Goal: Task Accomplishment & Management: Manage account settings

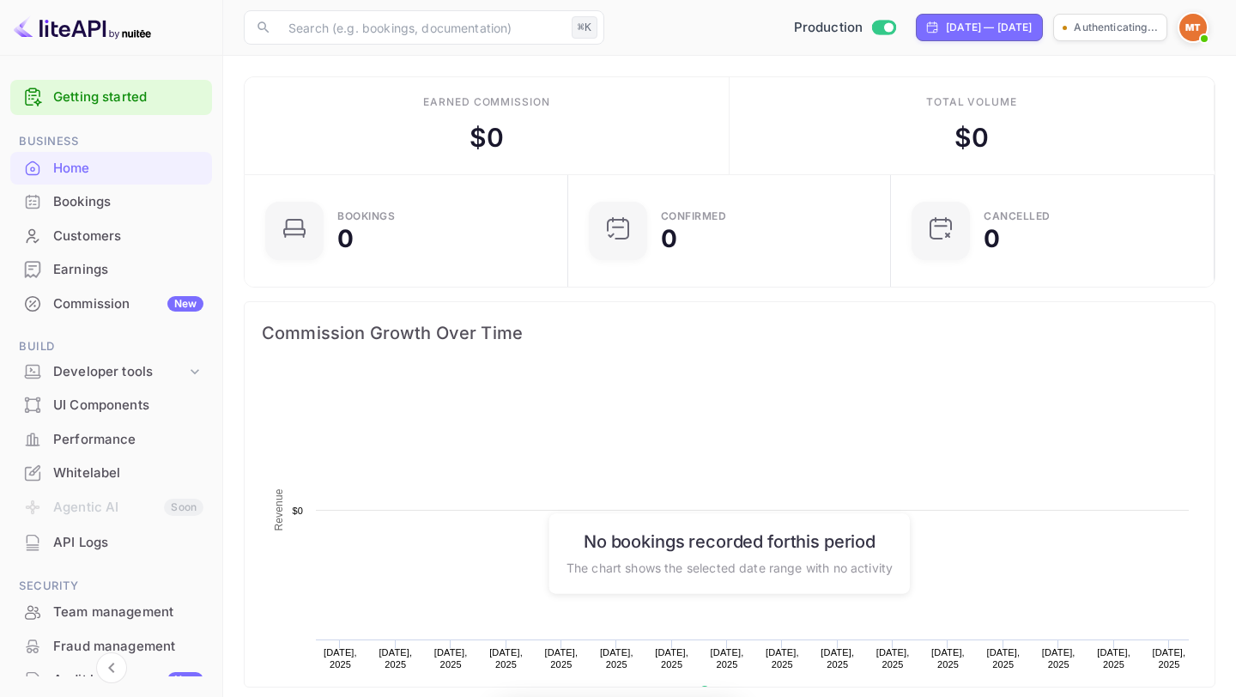
scroll to position [1, 1]
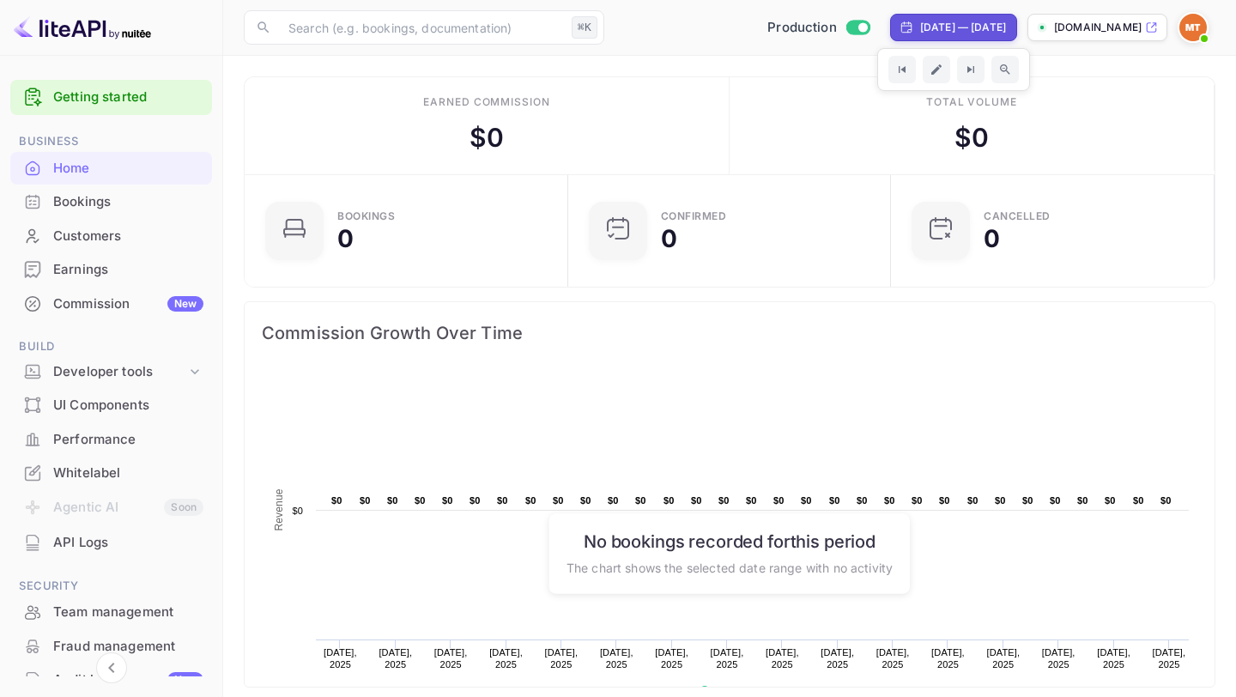
click at [1079, 27] on p "[DOMAIN_NAME]" at bounding box center [1098, 27] width 88 height 15
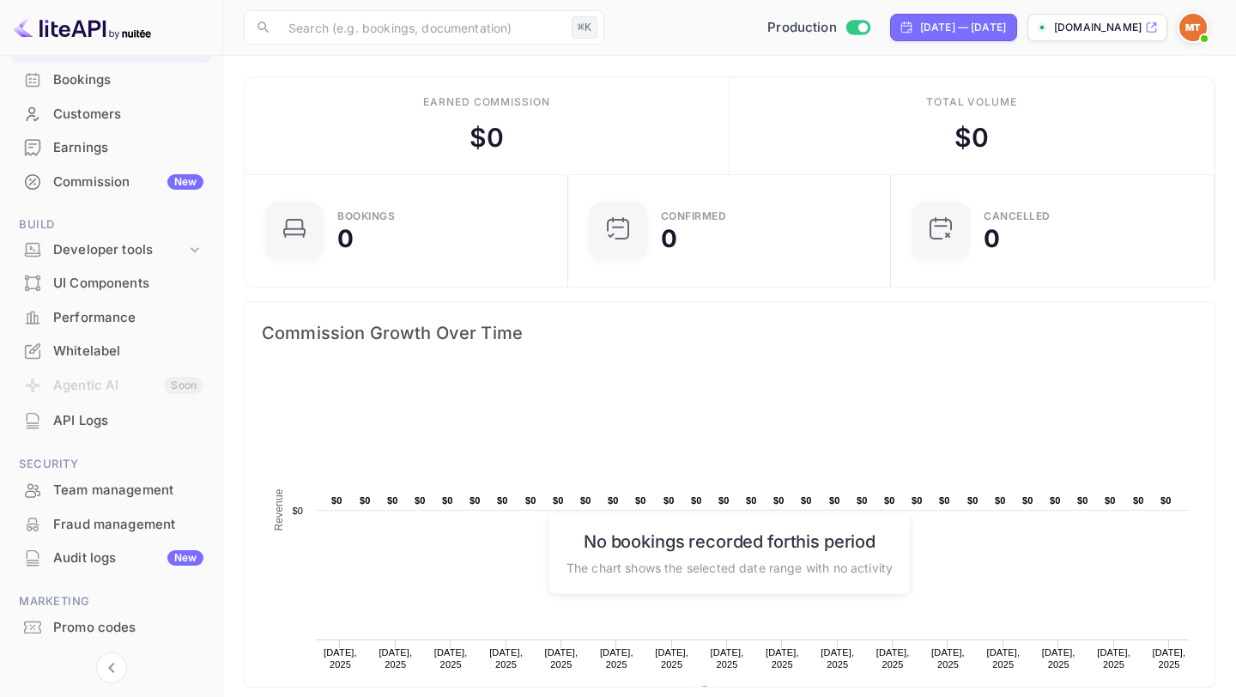
scroll to position [116, 0]
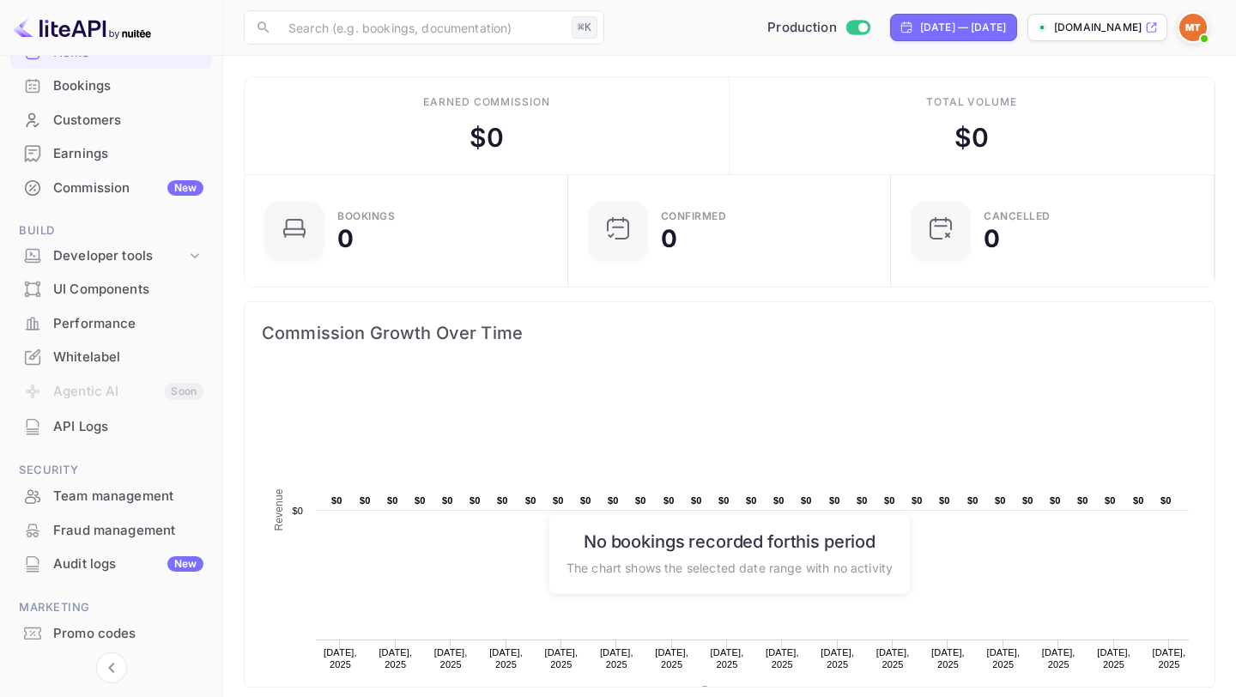
click at [113, 362] on div "Whitelabel" at bounding box center [128, 358] width 150 height 20
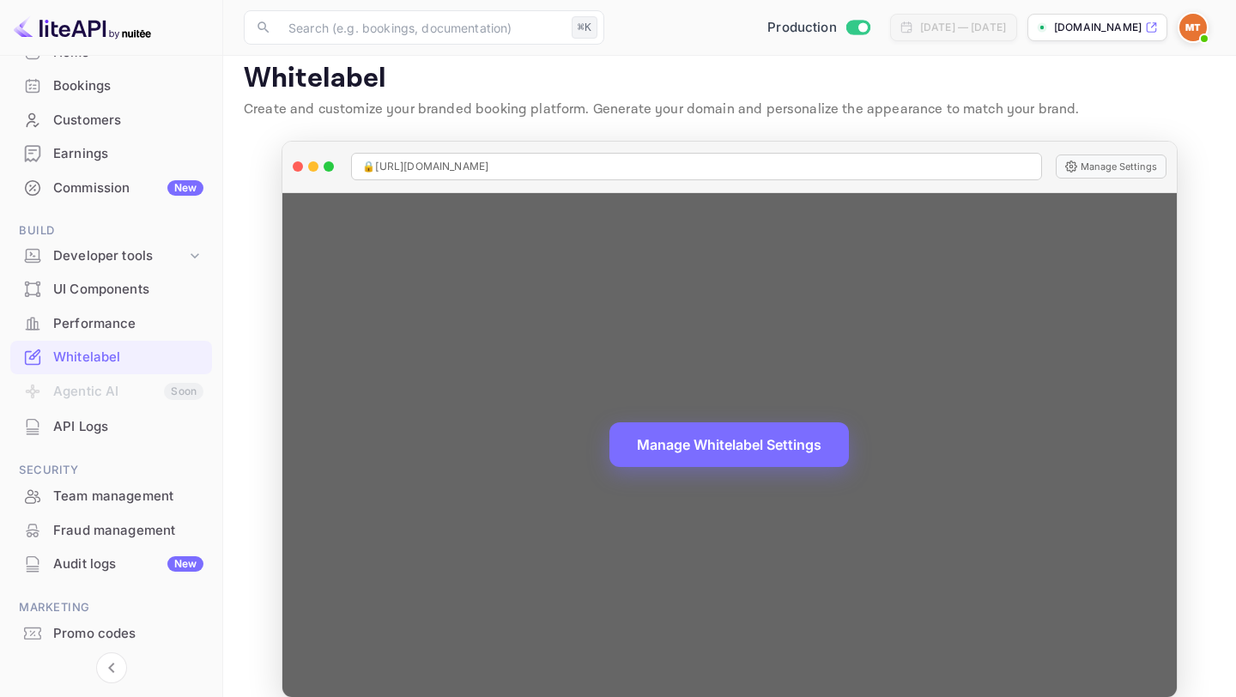
scroll to position [36, 0]
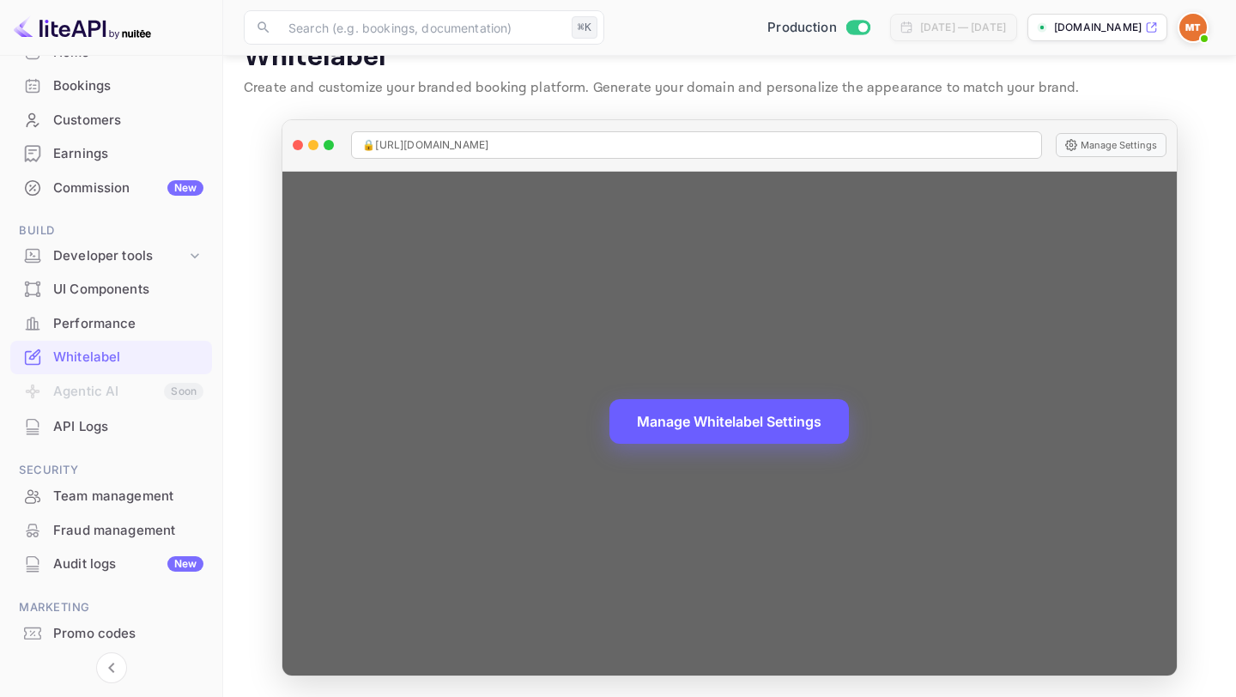
click at [723, 432] on button "Manage Whitelabel Settings" at bounding box center [728, 421] width 239 height 45
click at [686, 431] on button "Manage Whitelabel Settings" at bounding box center [728, 421] width 239 height 45
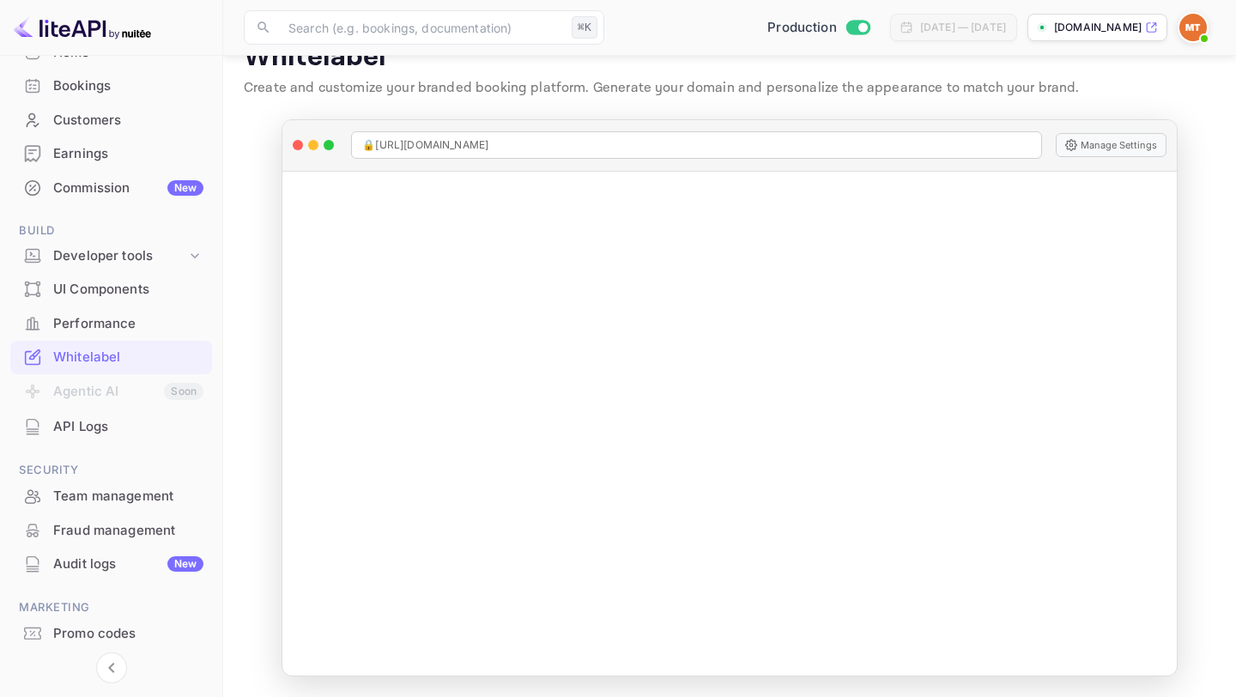
click at [252, 121] on main "Whitelabel Create and customize your branded booking platform. Generate your do…" at bounding box center [729, 358] width 1013 height 677
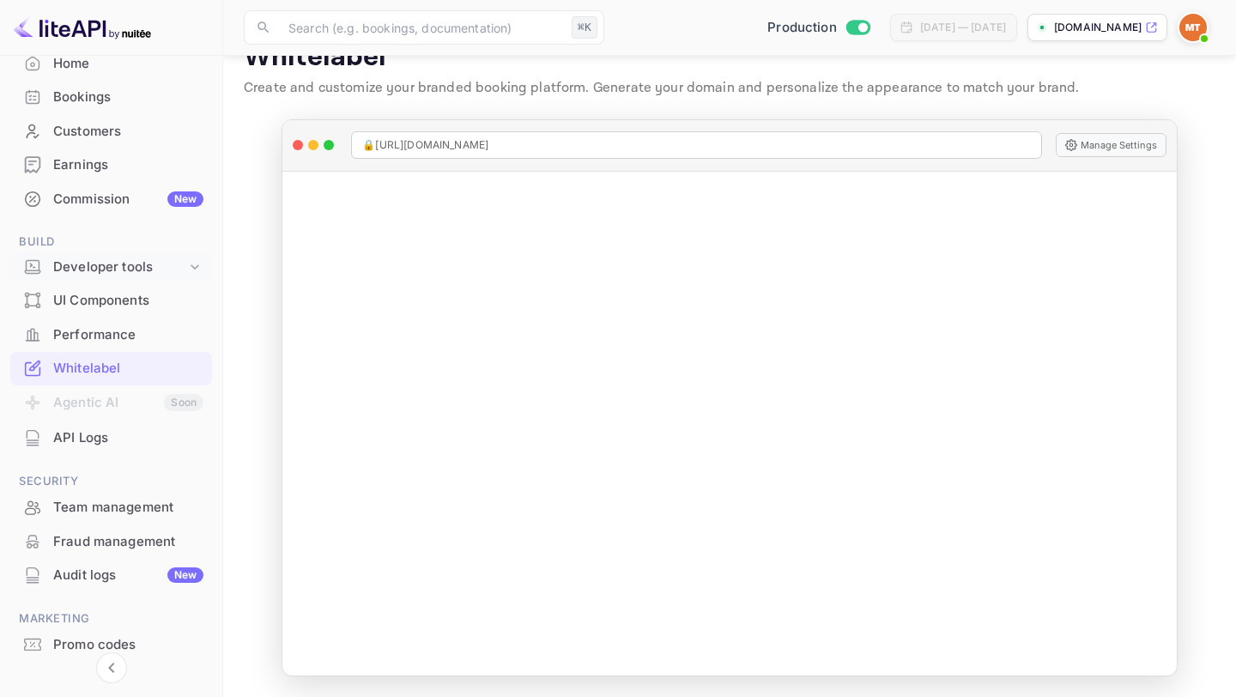
scroll to position [164, 0]
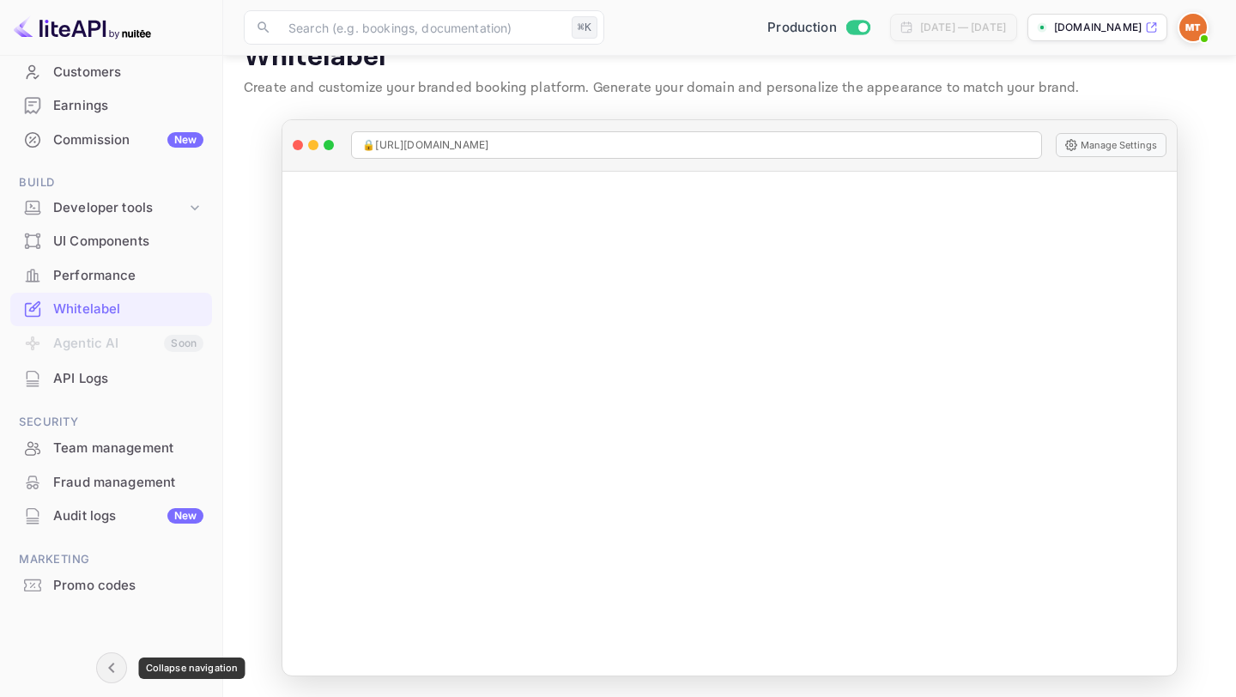
click at [108, 663] on icon "Collapse navigation" at bounding box center [111, 667] width 21 height 21
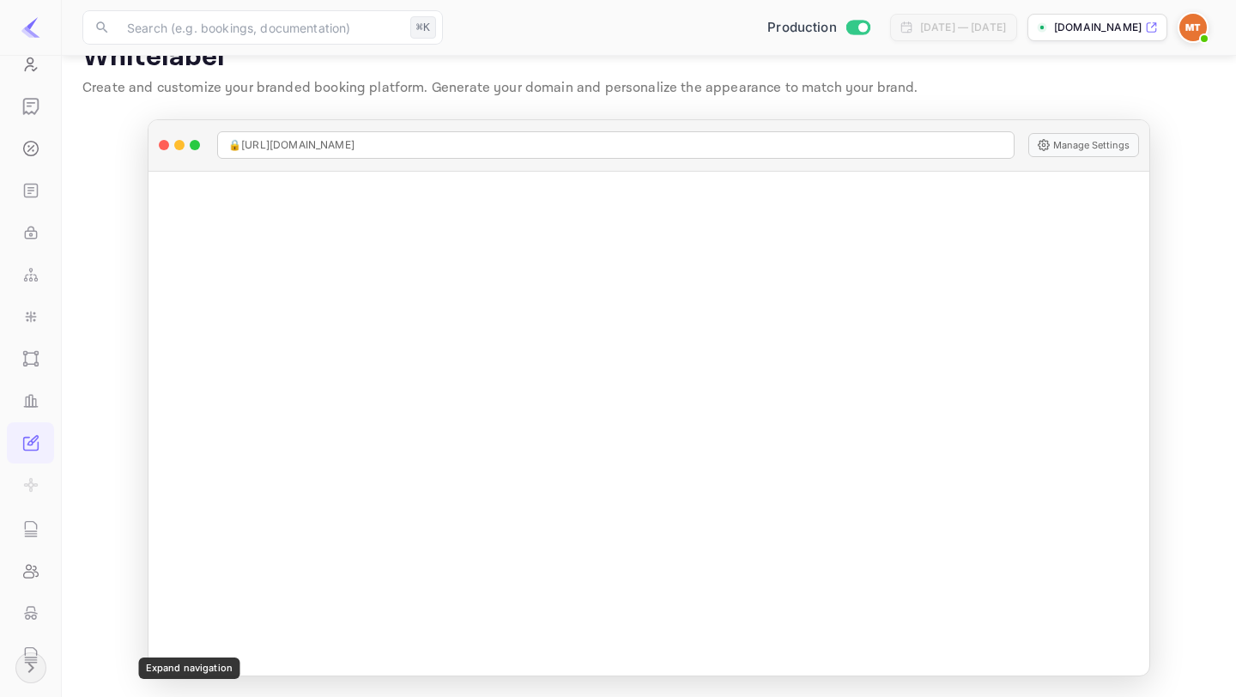
scroll to position [153, 0]
click at [27, 668] on icon "Expand navigation" at bounding box center [31, 667] width 21 height 21
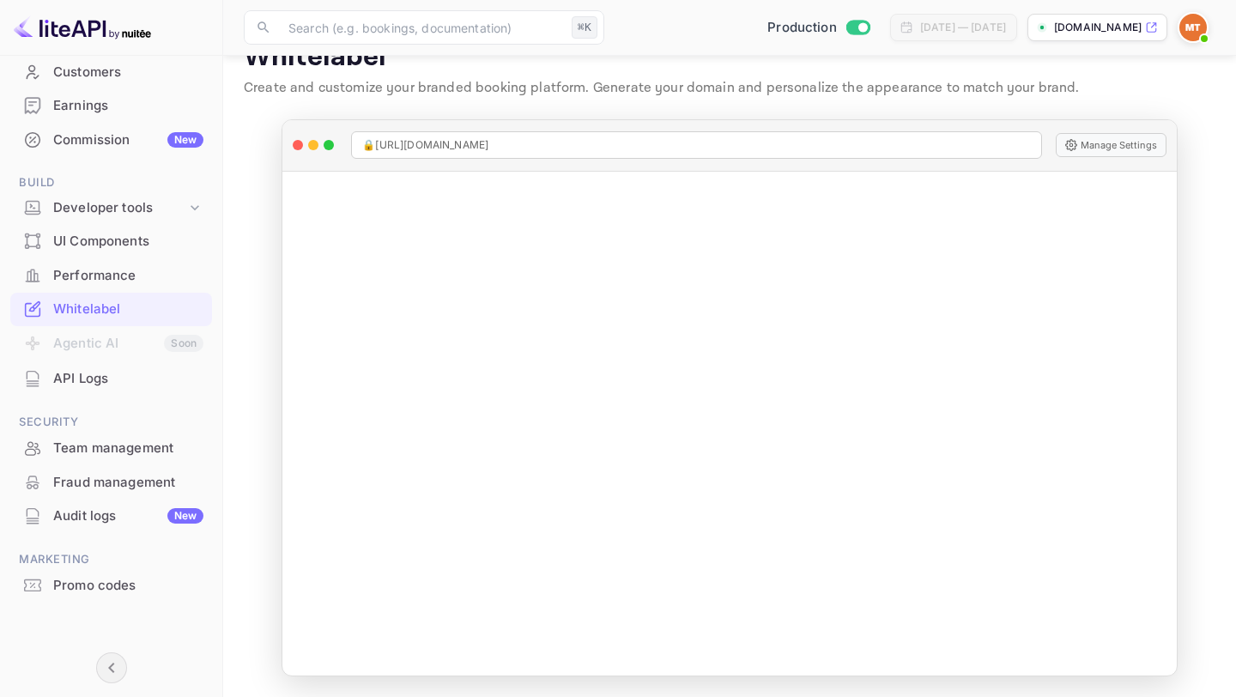
scroll to position [136, 0]
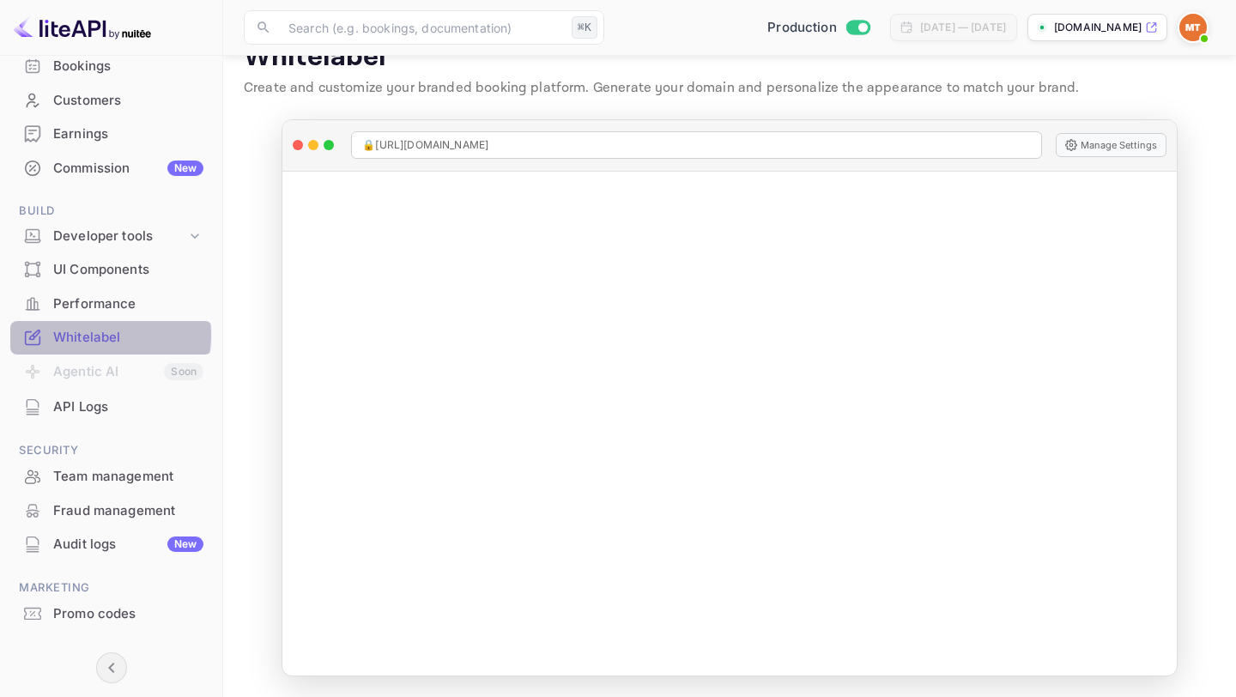
click at [88, 335] on div "Whitelabel" at bounding box center [128, 338] width 150 height 20
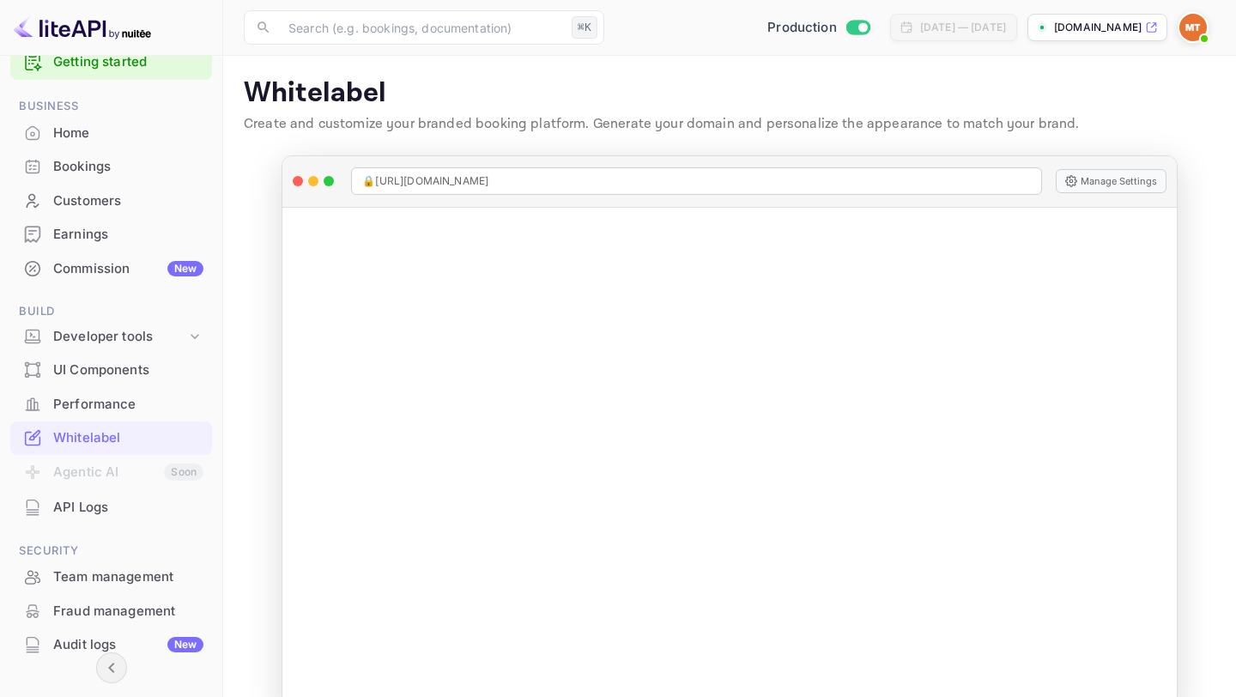
scroll to position [0, 0]
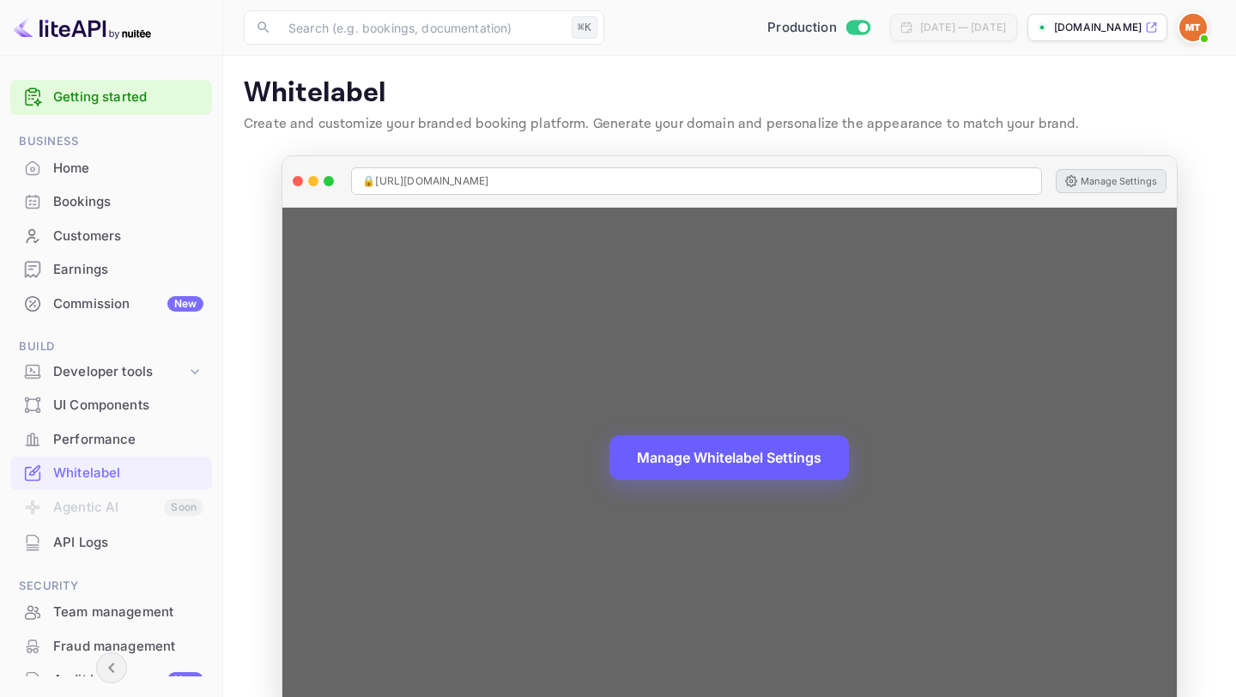
click at [1106, 174] on button "Manage Settings" at bounding box center [1111, 181] width 111 height 24
click at [645, 456] on button "Manage Whitelabel Settings" at bounding box center [728, 457] width 239 height 45
